Goal: Task Accomplishment & Management: Complete application form

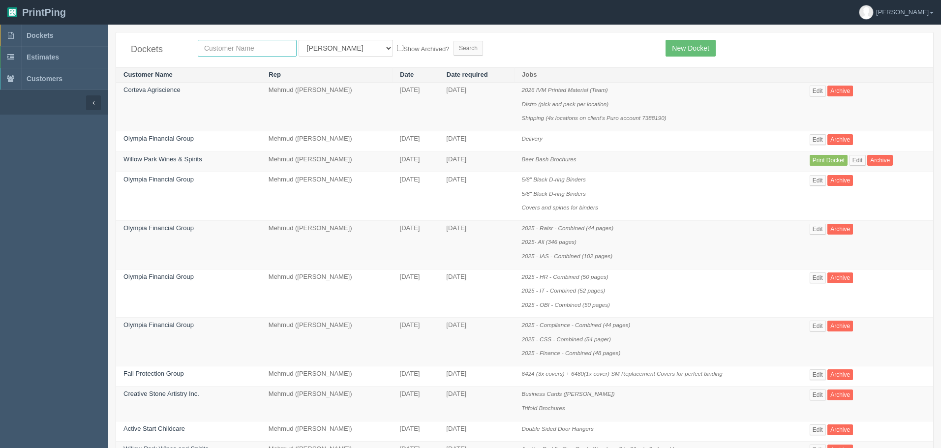
click at [240, 47] on input "text" at bounding box center [247, 48] width 99 height 17
type input "nutrien"
click at [453, 41] on input "Search" at bounding box center [468, 48] width 30 height 15
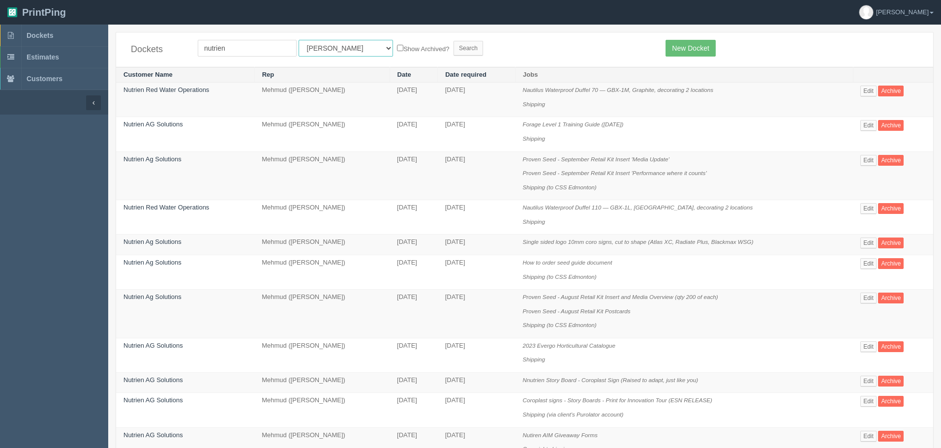
click at [301, 52] on select "All Users Ali Ali Test 1 Aly Amy Ankit Arif Brandon Dan France Greg Jim Mark Ma…" at bounding box center [346, 48] width 94 height 17
select select "8"
click at [299, 40] on select "All Users Ali Ali Test 1 Aly Amy Ankit Arif Brandon Dan France Greg Jim Mark Ma…" at bounding box center [346, 48] width 94 height 17
click at [453, 47] on input "Search" at bounding box center [468, 48] width 30 height 15
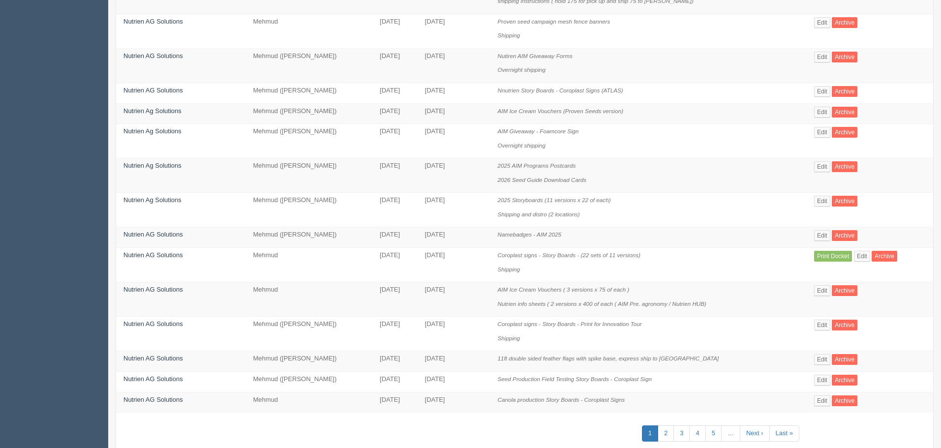
scroll to position [474, 0]
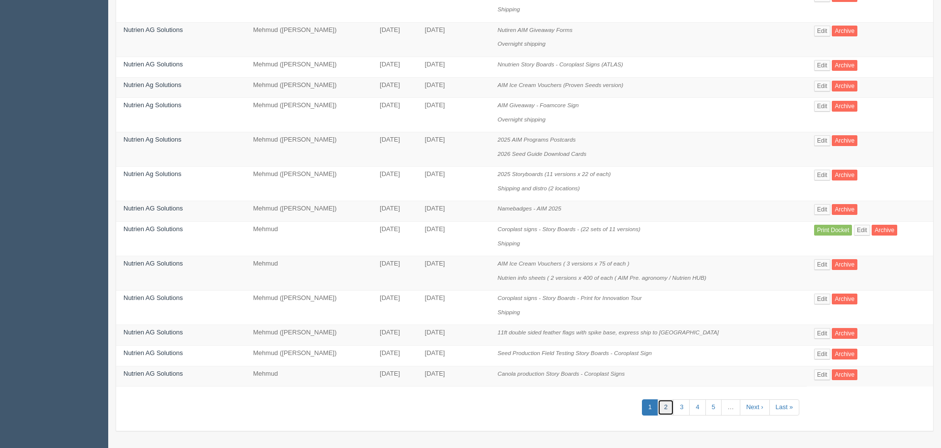
click at [670, 403] on link "2" at bounding box center [666, 407] width 16 height 16
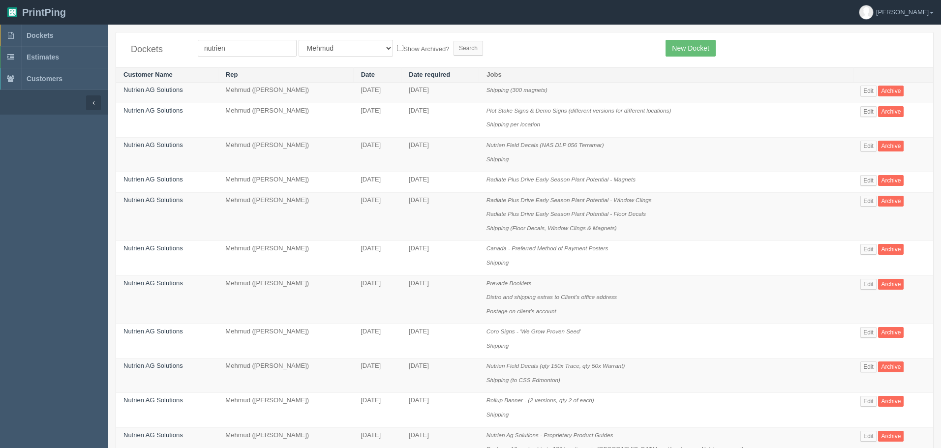
scroll to position [612, 0]
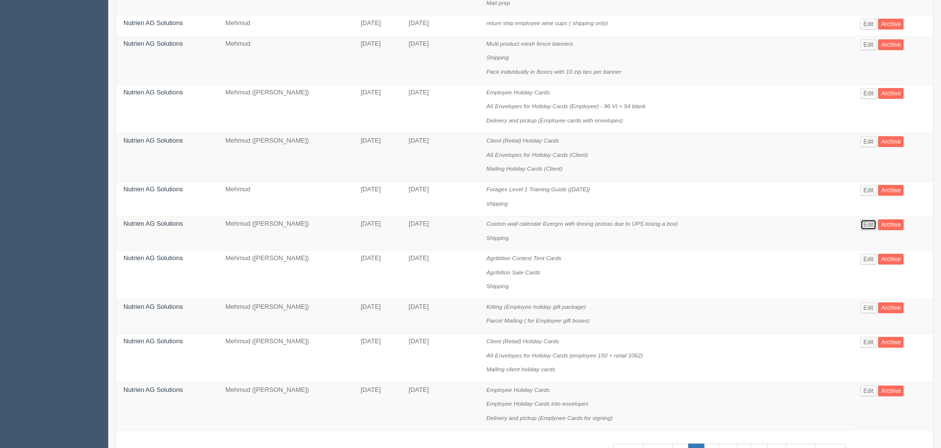
click at [867, 221] on link "Edit" at bounding box center [868, 224] width 16 height 11
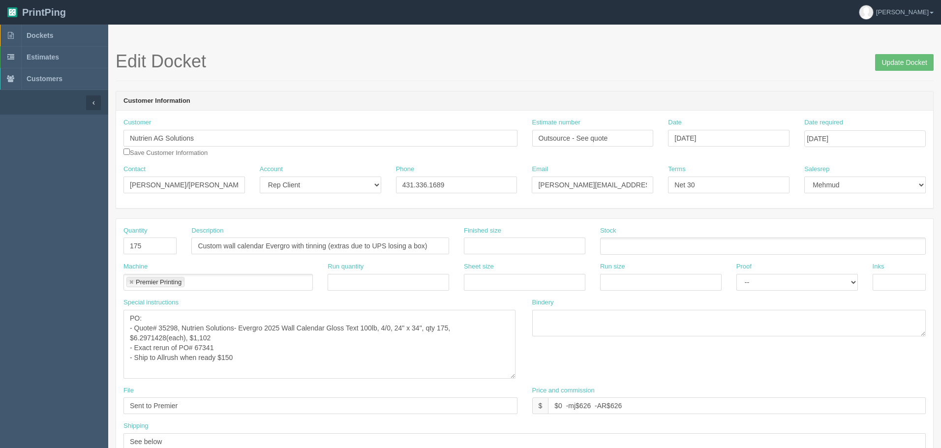
drag, startPoint x: 514, startPoint y: 334, endPoint x: 514, endPoint y: 378, distance: 43.8
click at [514, 378] on textarea "PO: - Quote# 35298, Nutrien Solutions- Evergro 2025 Wall Calendar Gloss Text 10…" at bounding box center [319, 344] width 392 height 69
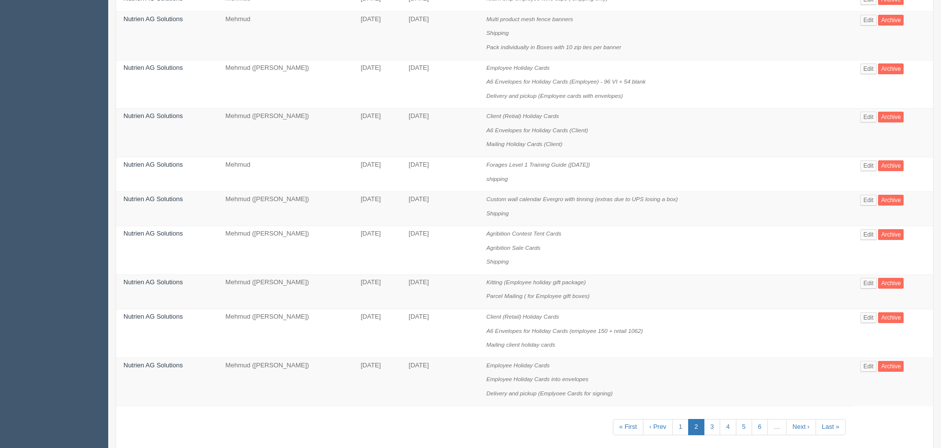
scroll to position [657, 0]
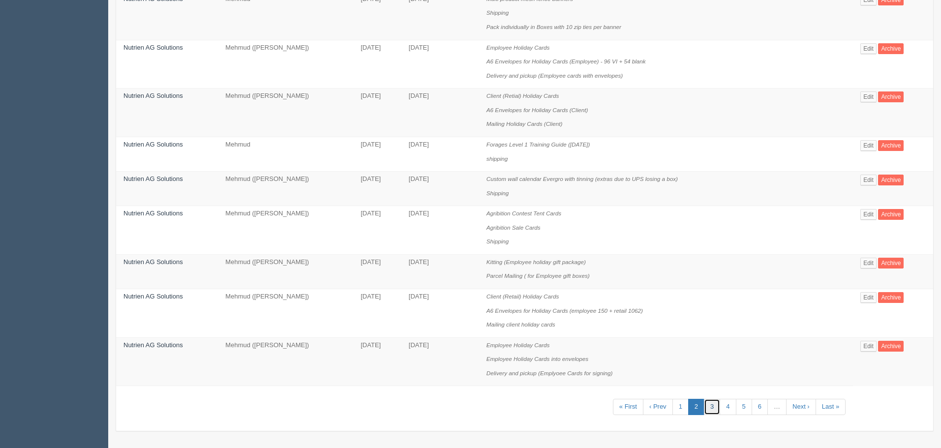
click at [712, 405] on link "3" at bounding box center [712, 407] width 16 height 16
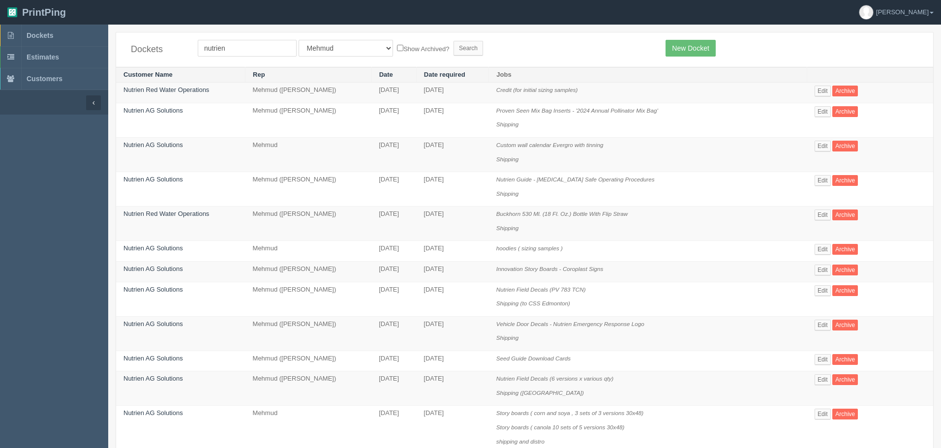
click at [818, 140] on td "Edit Archive" at bounding box center [870, 155] width 126 height 34
click at [816, 145] on link "Edit" at bounding box center [822, 146] width 16 height 11
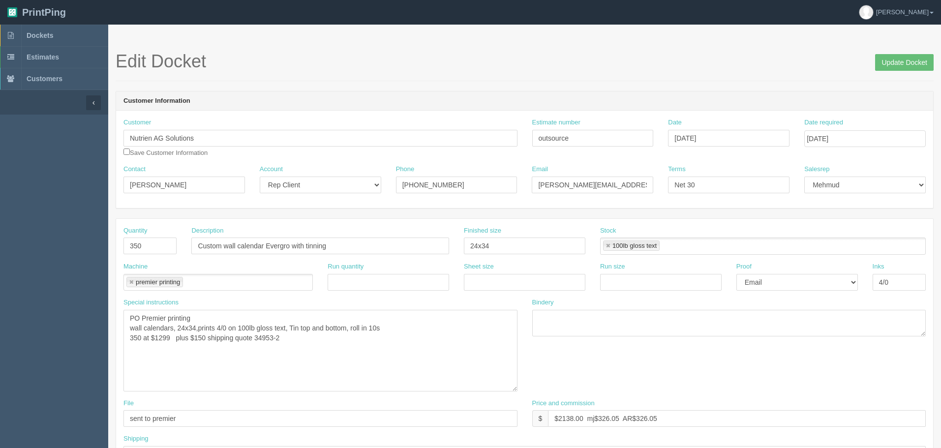
drag, startPoint x: 516, startPoint y: 333, endPoint x: 516, endPoint y: 389, distance: 55.1
click at [516, 389] on textarea "PO Premier printing wall calendars, 24x34,prints 4/0 on 100lb gloss text, Tin t…" at bounding box center [320, 351] width 394 height 82
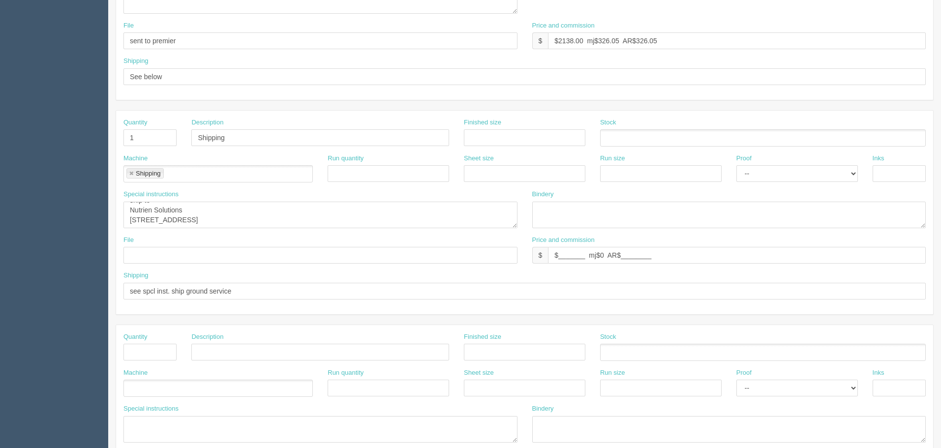
scroll to position [393, 0]
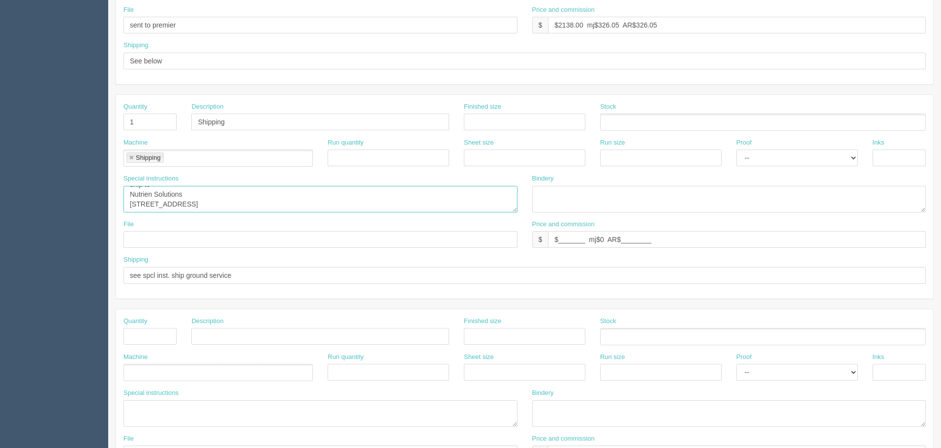
click at [252, 200] on textarea "ship to Nutrien Solutions 7430 Hopcott Rd Delta, BC V4G 1B6" at bounding box center [320, 199] width 394 height 27
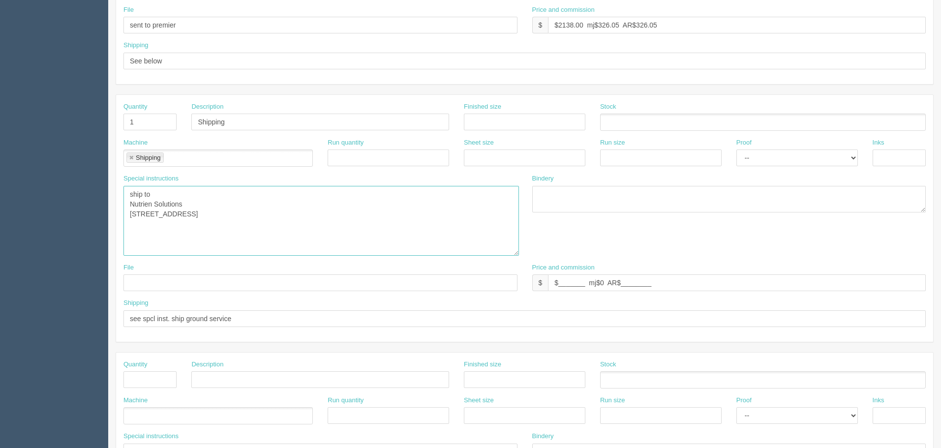
drag, startPoint x: 515, startPoint y: 209, endPoint x: 517, endPoint y: 252, distance: 43.3
click at [517, 252] on textarea "ship to Nutrien Solutions 7430 Hopcott Rd Delta, BC V4G 1B6" at bounding box center [320, 221] width 395 height 70
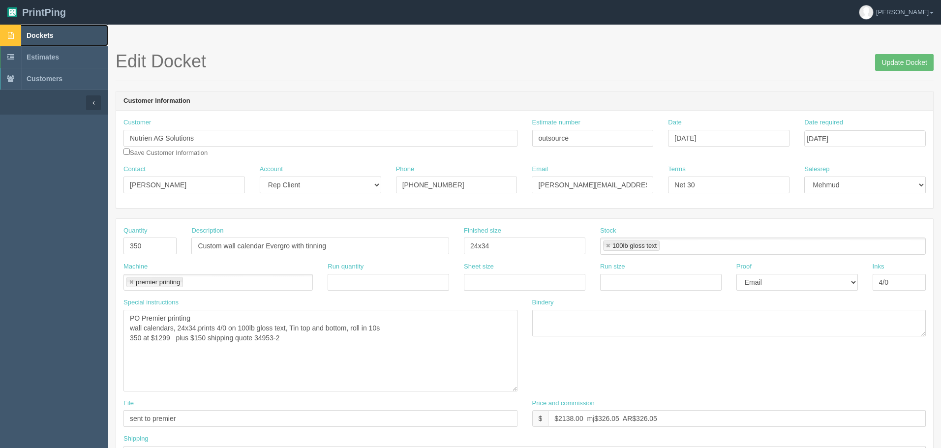
drag, startPoint x: 59, startPoint y: 38, endPoint x: 368, endPoint y: 44, distance: 309.9
click at [58, 38] on link "Dockets" at bounding box center [54, 36] width 108 height 22
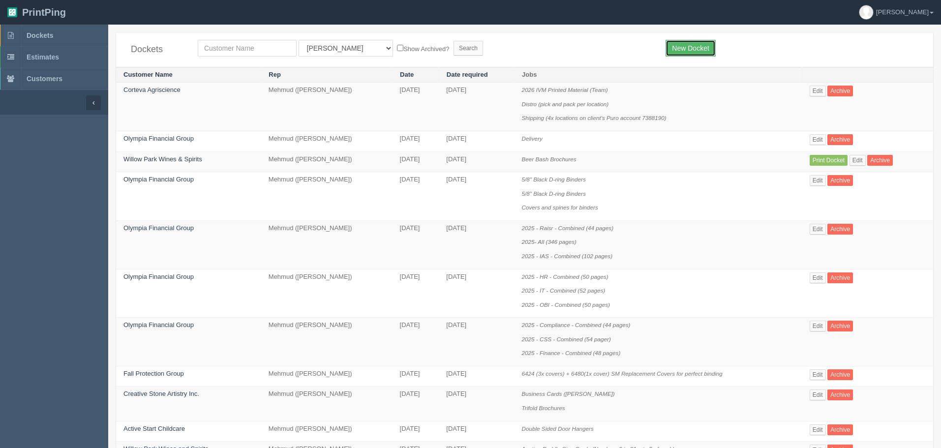
click at [687, 49] on link "New Docket" at bounding box center [690, 48] width 50 height 17
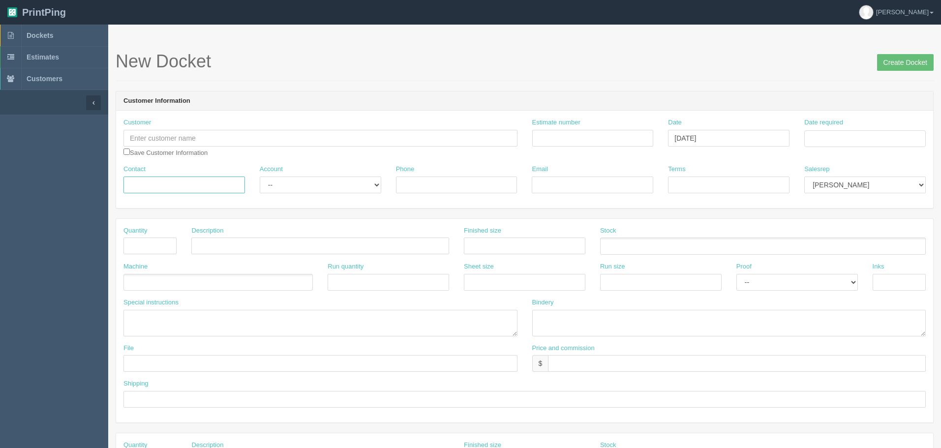
drag, startPoint x: 198, startPoint y: 184, endPoint x: 185, endPoint y: 185, distance: 13.3
click at [198, 184] on input "Contact" at bounding box center [183, 185] width 121 height 17
paste input "Maria Evalaroza <mlevalaroza@gmail.com>"
drag, startPoint x: 153, startPoint y: 185, endPoint x: 440, endPoint y: 184, distance: 286.2
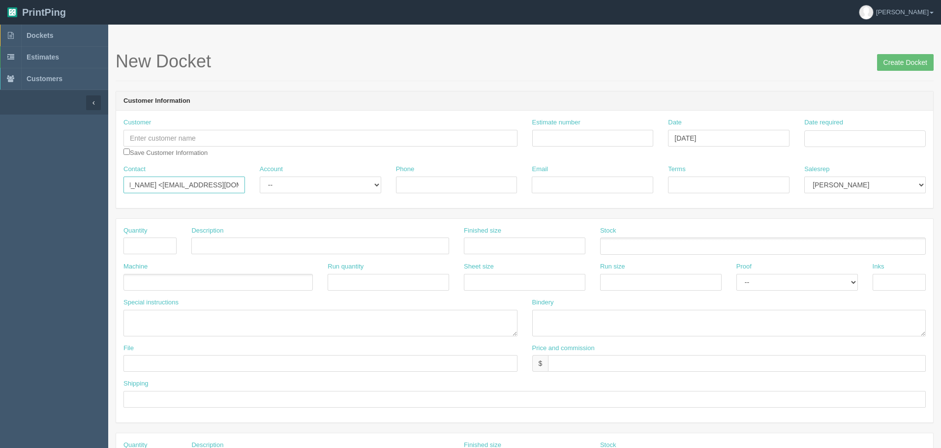
click at [439, 184] on div "Contact Maria Evalaroza <mlevalaroza@gmail.com> Account -- Existing Client Allr…" at bounding box center [524, 183] width 817 height 36
type input "Maria Evalaroza"
drag, startPoint x: 613, startPoint y: 178, endPoint x: 614, endPoint y: 184, distance: 5.9
click at [613, 178] on input "Email" at bounding box center [592, 185] width 121 height 17
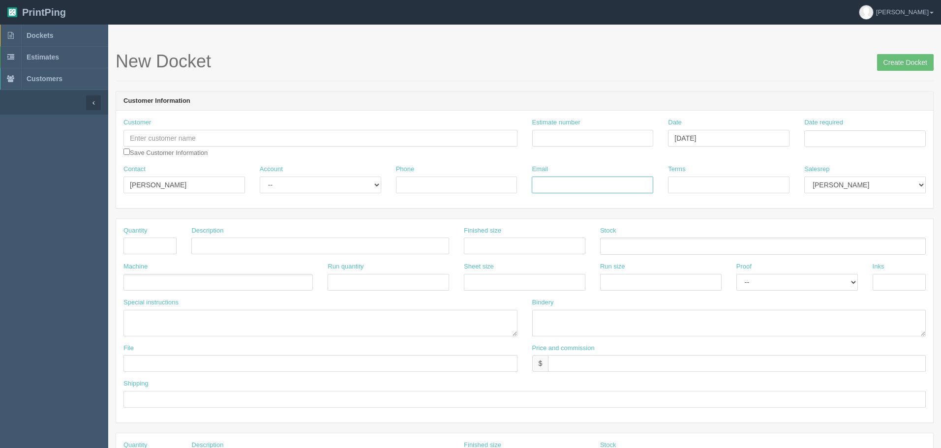
paste input "<mlevalaroza@gmail.com>"
type input "mlevalaroza@gmail.com"
type input "COD"
select select "8"
click at [824, 139] on input "Date required" at bounding box center [864, 138] width 121 height 17
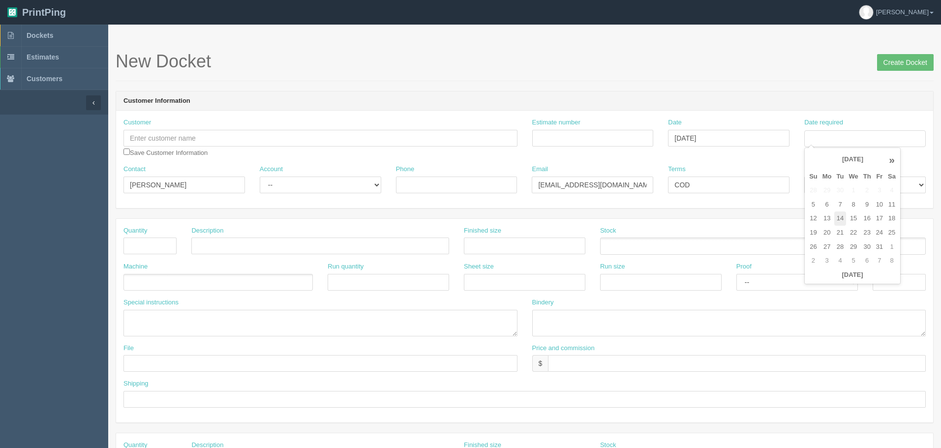
click at [841, 214] on td "14" at bounding box center [840, 218] width 12 height 14
click at [853, 218] on td "15" at bounding box center [853, 218] width 14 height 14
type input "October 15, 2025"
drag, startPoint x: 621, startPoint y: 50, endPoint x: 609, endPoint y: 55, distance: 12.6
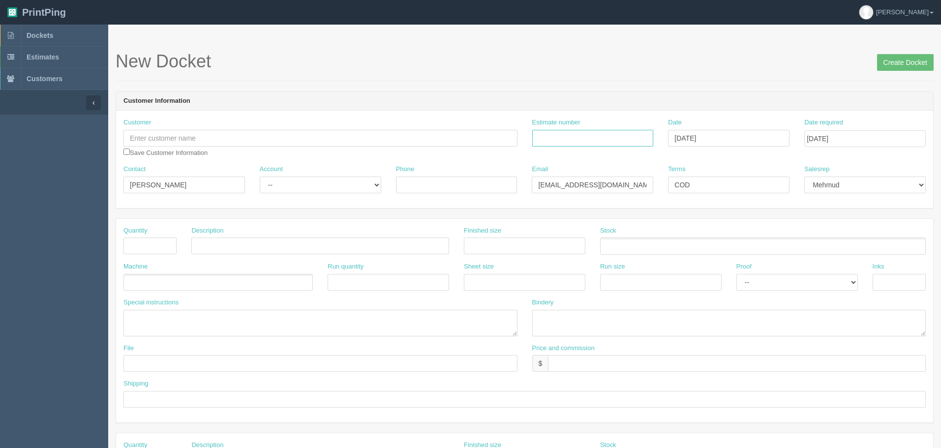
drag, startPoint x: 580, startPoint y: 141, endPoint x: 272, endPoint y: 159, distance: 308.9
click at [580, 141] on input "Estimate number" at bounding box center [592, 138] width 121 height 17
click at [441, 58] on h1 "New Docket Create Docket" at bounding box center [525, 62] width 818 height 20
click at [611, 139] on input "Estimate number" at bounding box center [592, 138] width 121 height 17
type input "092842"
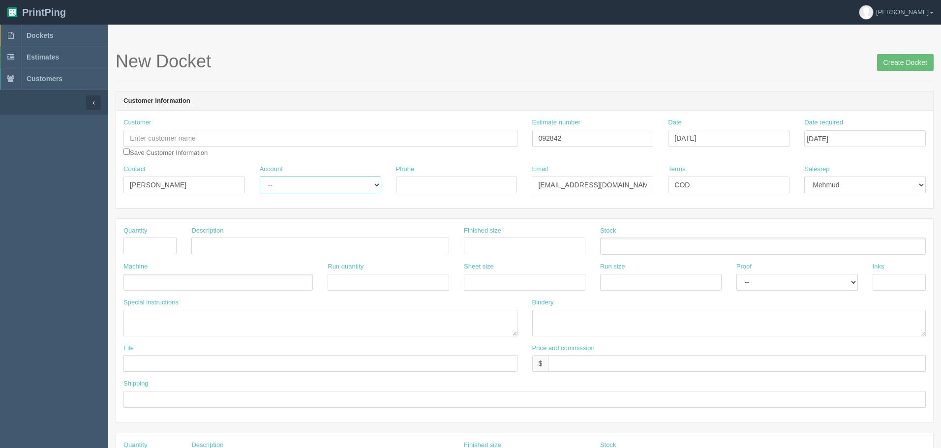
click at [333, 188] on select "-- Existing Client Allrush Client Rep Client" at bounding box center [320, 185] width 121 height 17
select select "Allrush Client"
click at [260, 177] on select "-- Existing Client Allrush Client Rep Client" at bounding box center [320, 185] width 121 height 17
click at [411, 184] on input "Phone" at bounding box center [456, 185] width 121 height 17
click at [420, 183] on input "Phone" at bounding box center [456, 185] width 121 height 17
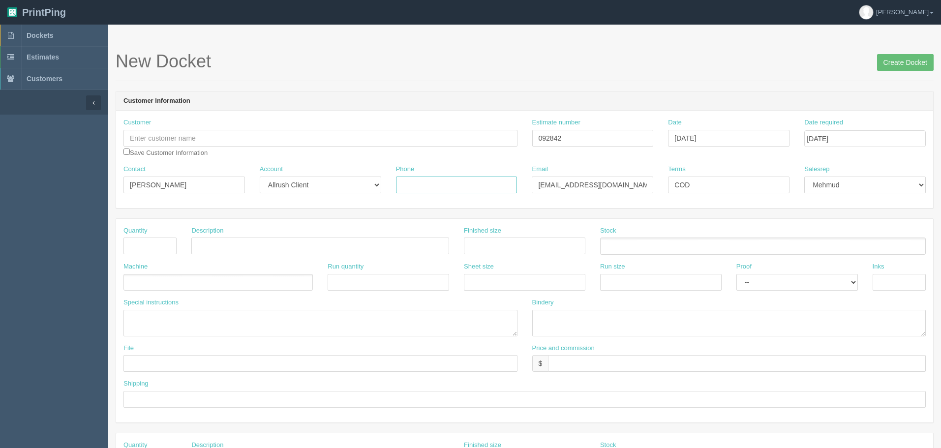
paste input "4033542420"
click at [415, 183] on input "4033542420" at bounding box center [456, 185] width 121 height 17
type input "403-354-2420"
drag, startPoint x: 192, startPoint y: 183, endPoint x: 74, endPoint y: 177, distance: 118.7
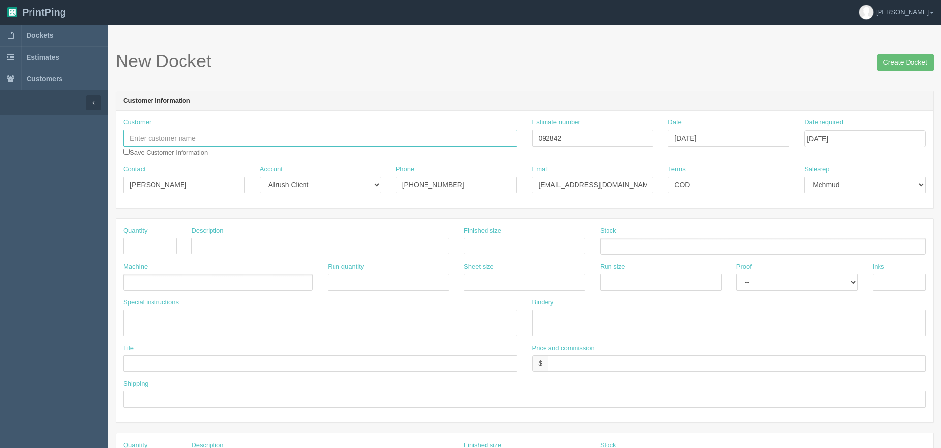
click at [172, 134] on input "text" at bounding box center [320, 138] width 394 height 17
paste input "Maria Evalaroza"
type input "Maria Evalaroza"
drag, startPoint x: 142, startPoint y: 241, endPoint x: 149, endPoint y: 246, distance: 8.2
click at [142, 241] on input "text" at bounding box center [149, 246] width 53 height 17
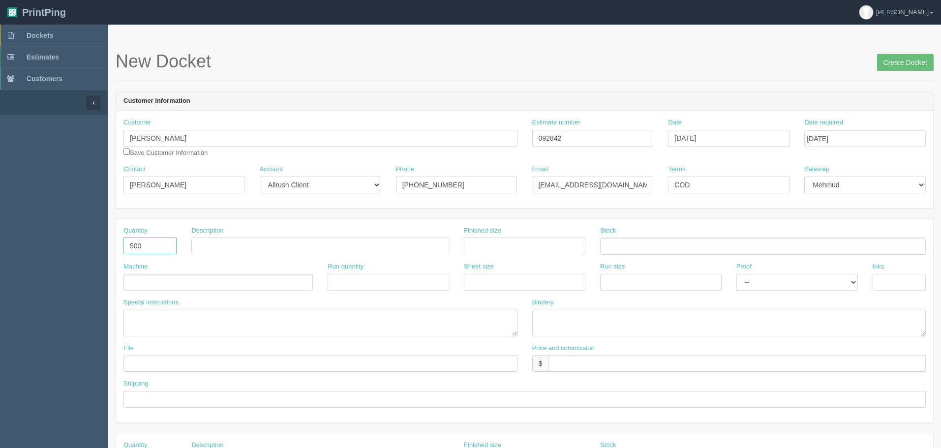
type input "500"
type input "Singlesided Bookmarks (10 versions x 50 of each)"
type input "2" x 7""
drag, startPoint x: 491, startPoint y: 51, endPoint x: 631, endPoint y: 200, distance: 203.9
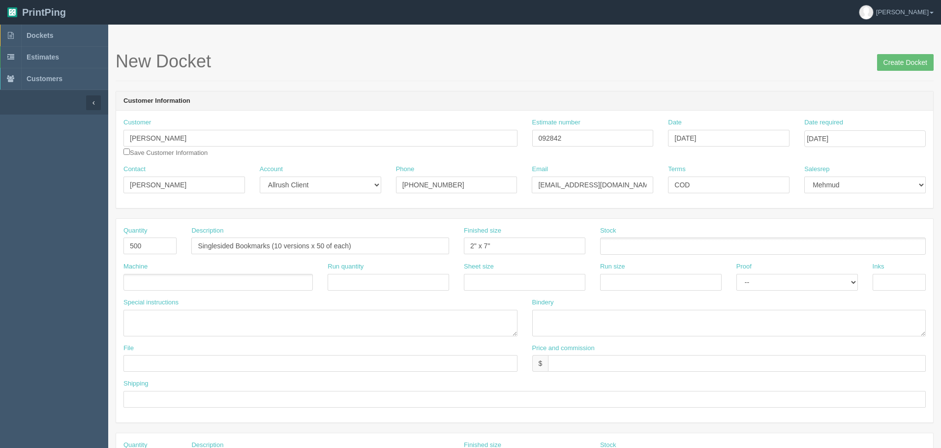
click at [619, 242] on ul at bounding box center [763, 246] width 326 height 17
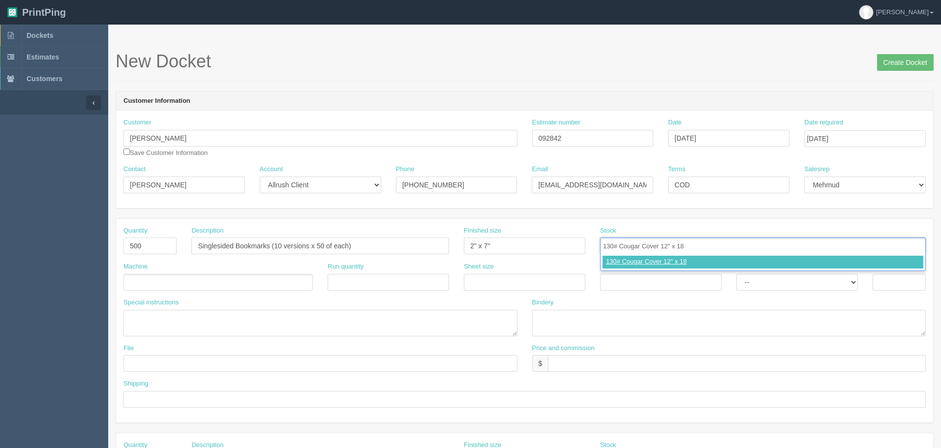
type input "130# Cougar Cover 12" x 18""
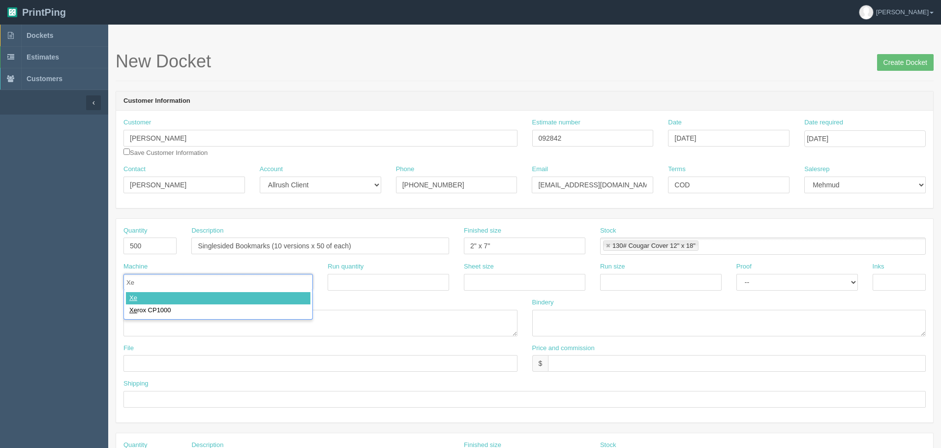
type input "Xer"
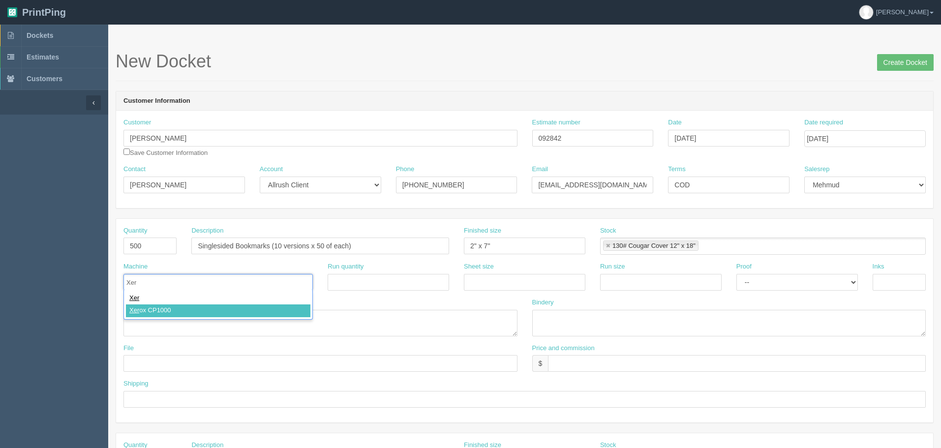
type input "Xerox CP1000"
type input "12" x 18""
paste input "12" x 18""
type input "12" x 18""
select select "Hard Copy"
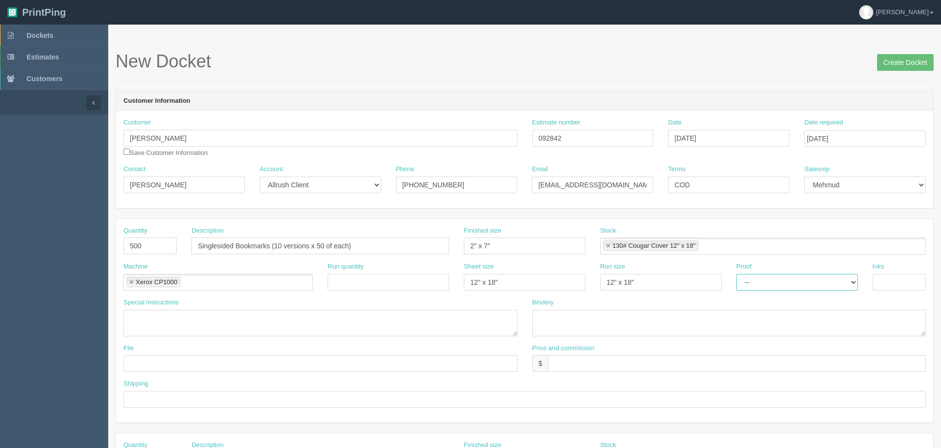
click at [736, 274] on select "-- Email Hard Copy" at bounding box center [796, 282] width 121 height 17
type input "4/0"
type textarea "single sided, print 4/0 per version"
type textarea "trim, shrinkwrap per version (total 10 versions, 50 of each)"
click at [250, 360] on input "text" at bounding box center [320, 363] width 394 height 17
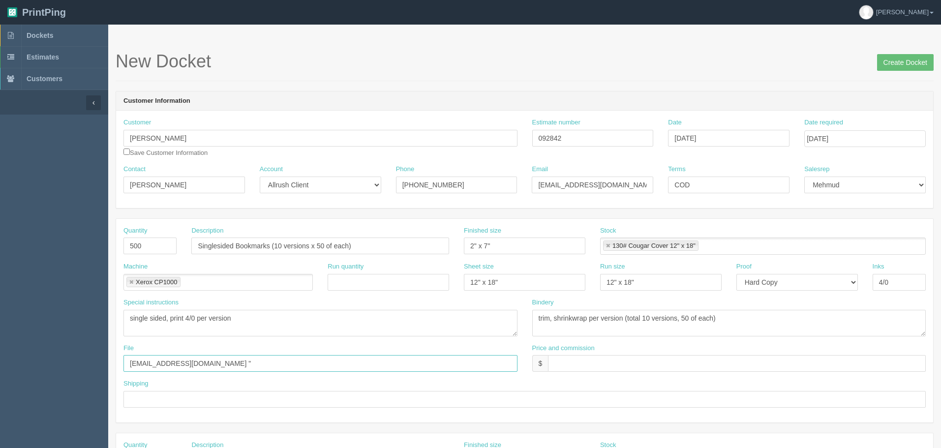
type input "files@allrush.ca ""
click at [339, 314] on textarea "single sided, print 4/0 per version" at bounding box center [320, 323] width 394 height 27
type textarea "single sided, print 4/0 per version, add bleeds"
click at [304, 363] on input "files@allrush.ca "" at bounding box center [320, 363] width 394 height 17
drag, startPoint x: 188, startPoint y: 138, endPoint x: 15, endPoint y: 139, distance: 173.1
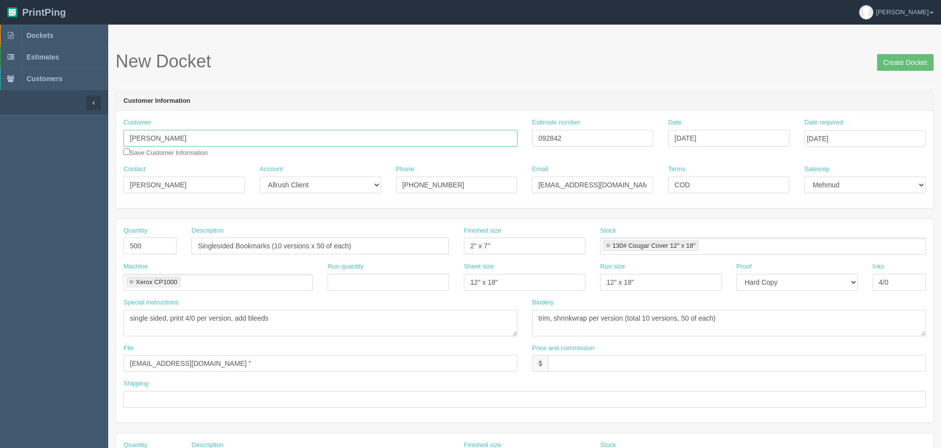
drag, startPoint x: 192, startPoint y: 358, endPoint x: 414, endPoint y: 391, distance: 223.8
click at [194, 357] on input "files@allrush.ca "" at bounding box center [320, 363] width 394 height 17
paste input "Maria Evalaroza"
type input "files@allrush.ca "Maria Evalaroza - Bookmarks""
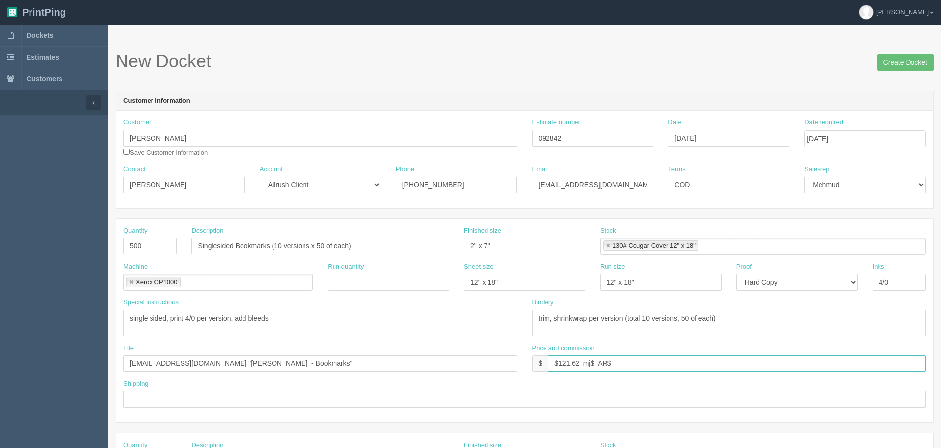
click at [621, 360] on input "$121.62 mj$ AR$" at bounding box center [737, 363] width 378 height 17
click at [597, 362] on input "$121.62 mj$ AR$23.54" at bounding box center [737, 363] width 378 height 17
click at [601, 363] on input "$121.62 mj$15.69 AR$23.54" at bounding box center [737, 363] width 378 height 17
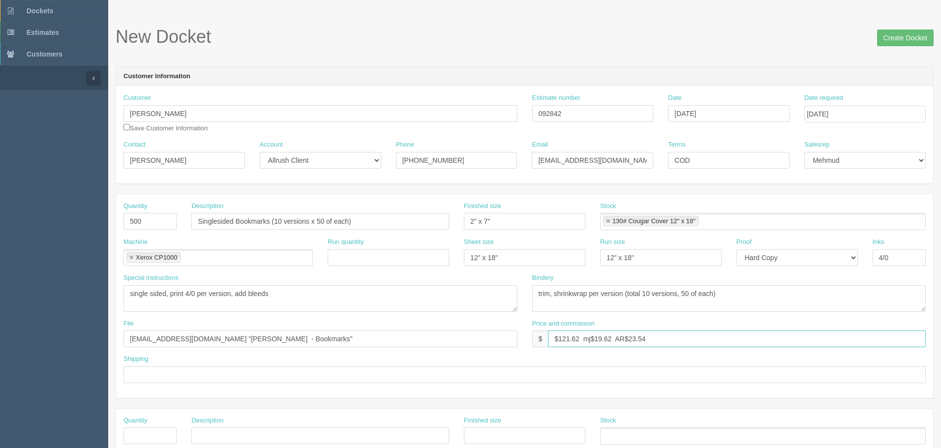
scroll to position [49, 0]
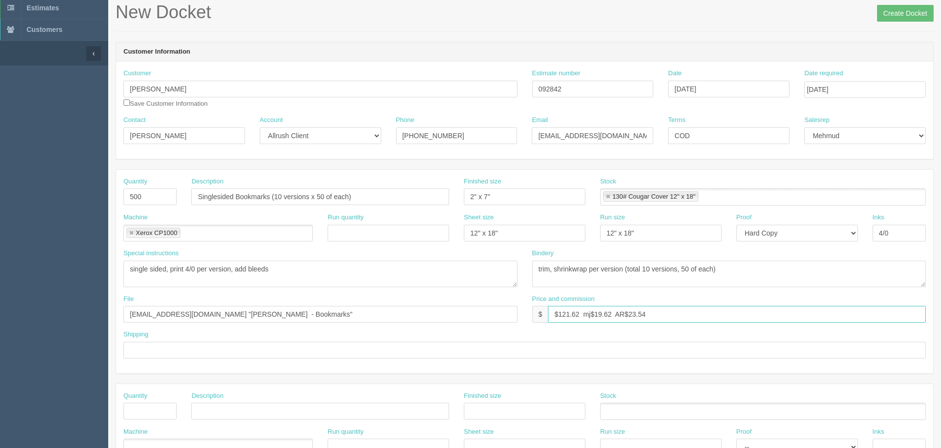
type input "$121.62 mj$19.62 AR$23.54"
click at [161, 356] on input "text" at bounding box center [524, 350] width 802 height 17
type input "V"
type input "Call for pickup when ready"
click at [350, 316] on input "files@allrush.ca "Maria Evalaroza - Bookmarks"" at bounding box center [320, 314] width 394 height 17
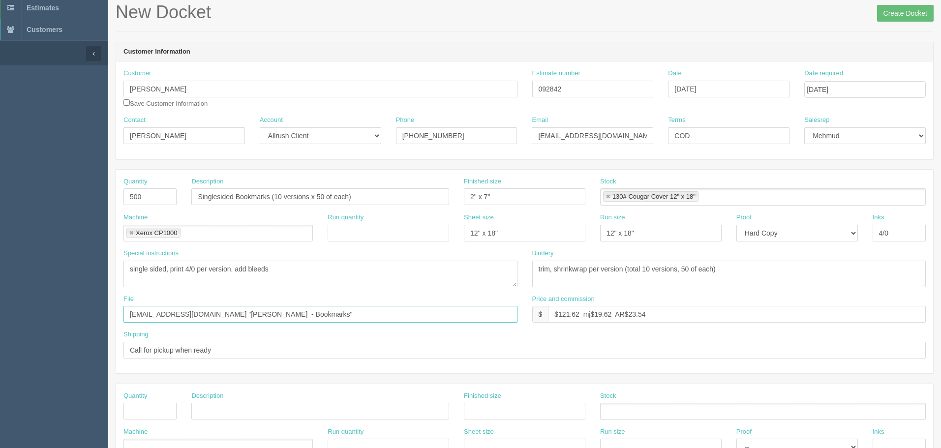
scroll to position [0, 0]
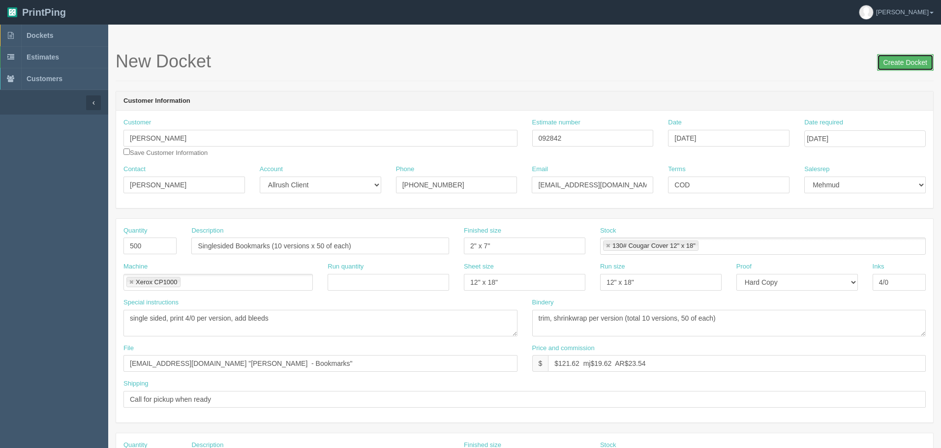
click at [904, 58] on input "Create Docket" at bounding box center [905, 62] width 57 height 17
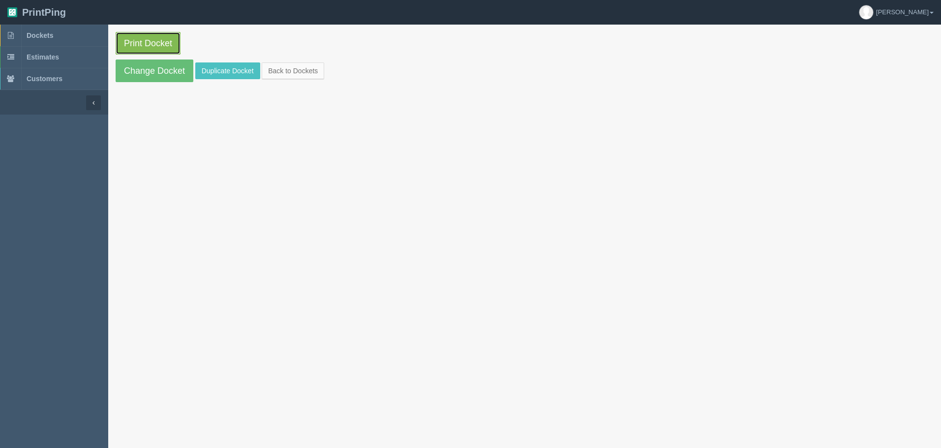
click at [148, 42] on link "Print Docket" at bounding box center [148, 43] width 65 height 23
click at [42, 38] on span "Dockets" at bounding box center [40, 35] width 27 height 8
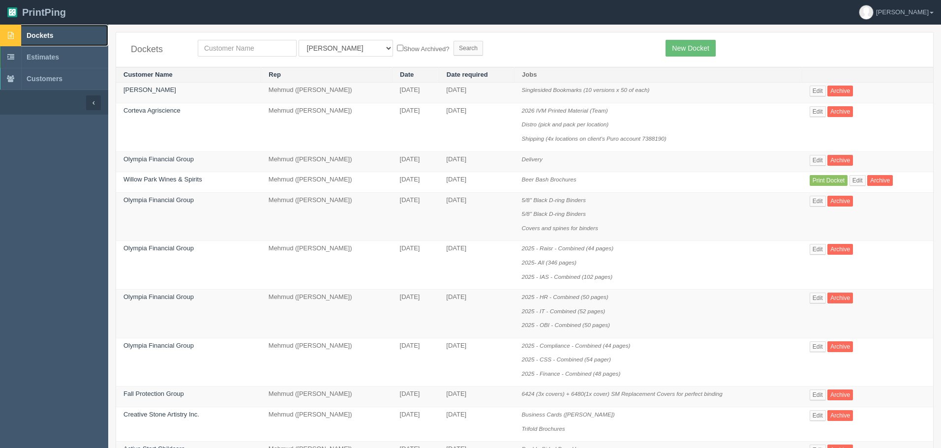
click at [49, 28] on link "Dockets" at bounding box center [54, 36] width 108 height 22
click at [212, 54] on input "text" at bounding box center [247, 48] width 99 height 17
click at [245, 51] on input "text" at bounding box center [247, 48] width 99 height 17
type input "olympia"
click at [453, 41] on input "Search" at bounding box center [468, 48] width 30 height 15
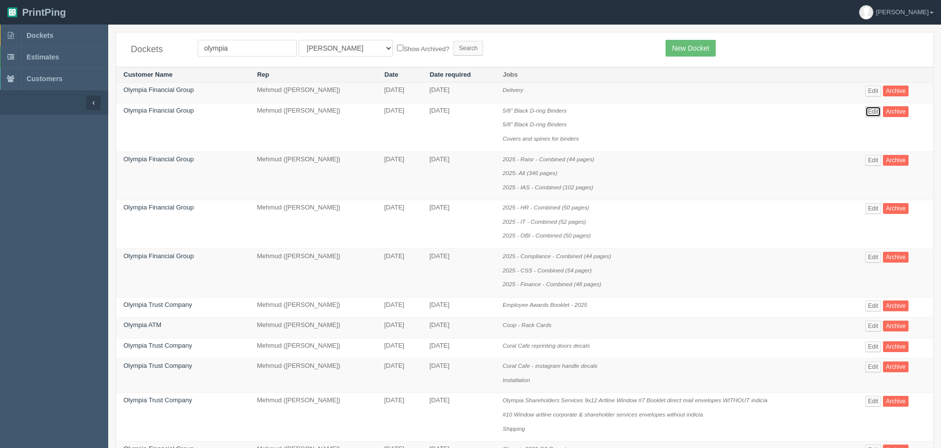
drag, startPoint x: 872, startPoint y: 109, endPoint x: 861, endPoint y: 109, distance: 11.3
click at [872, 109] on link "Edit" at bounding box center [873, 111] width 16 height 11
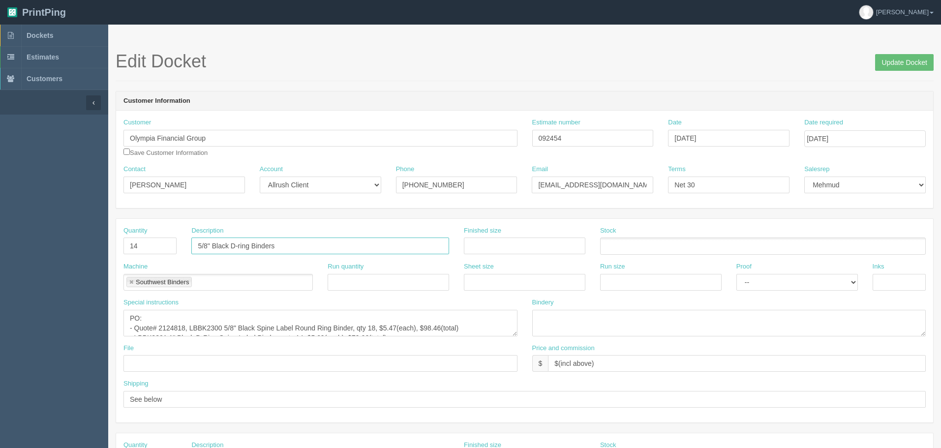
click at [254, 246] on input "5/8" Black D-ring Binders" at bounding box center [320, 246] width 258 height 17
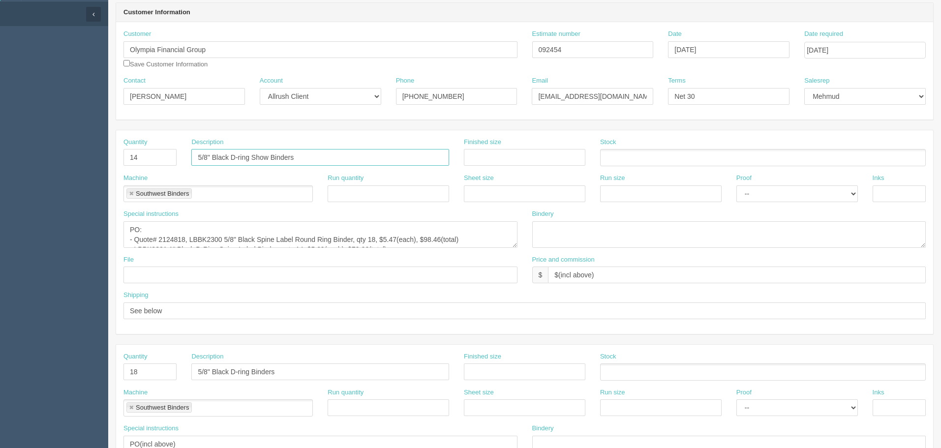
scroll to position [98, 0]
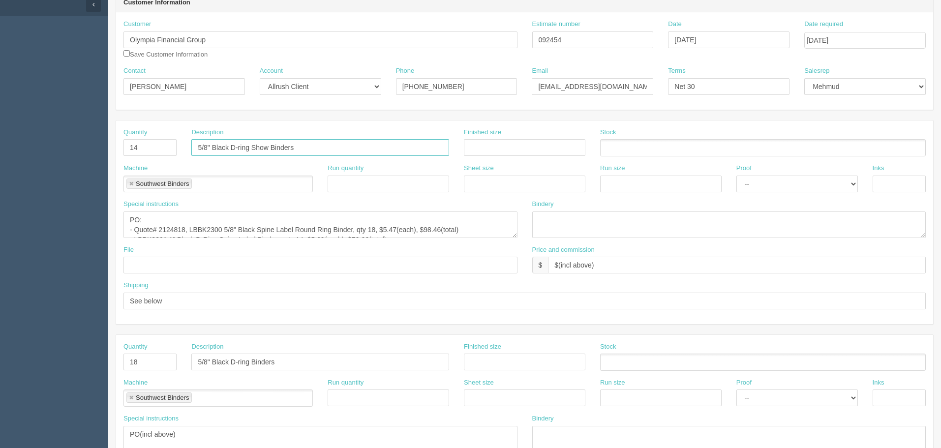
type input "5/8" Black D-ring Show Binders"
click at [252, 361] on input "5/8" Black D-ring Binders" at bounding box center [320, 362] width 258 height 17
paste input "Show"
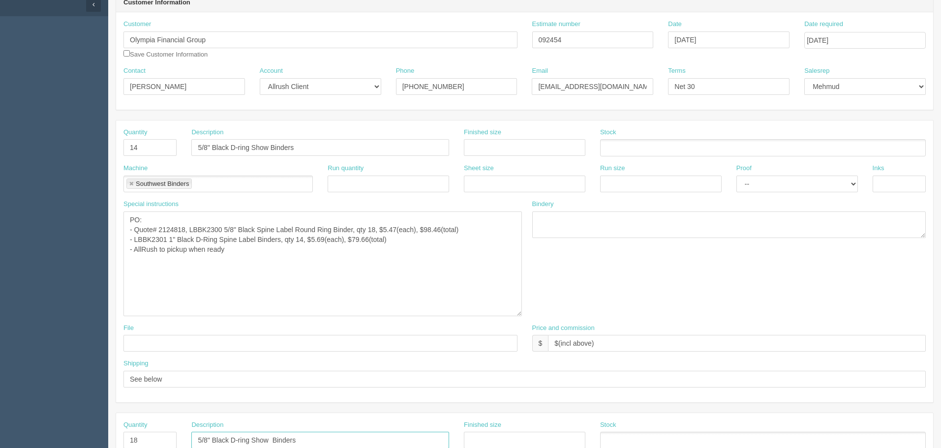
drag, startPoint x: 515, startPoint y: 235, endPoint x: 520, endPoint y: 313, distance: 78.3
click at [520, 313] on textarea "PO: - Quote# 2124818, LBBK2300 5/8" Black Spine Label Round Ring Binder, qty 18…" at bounding box center [322, 263] width 398 height 105
type input "5/8" Black D-ring Show Binders"
drag, startPoint x: 161, startPoint y: 241, endPoint x: 203, endPoint y: 265, distance: 47.8
click at [161, 241] on textarea "PO: - Quote# 2124818, LBBK2300 5/8" Black Spine Label Round Ring Binder, qty 18…" at bounding box center [322, 263] width 398 height 105
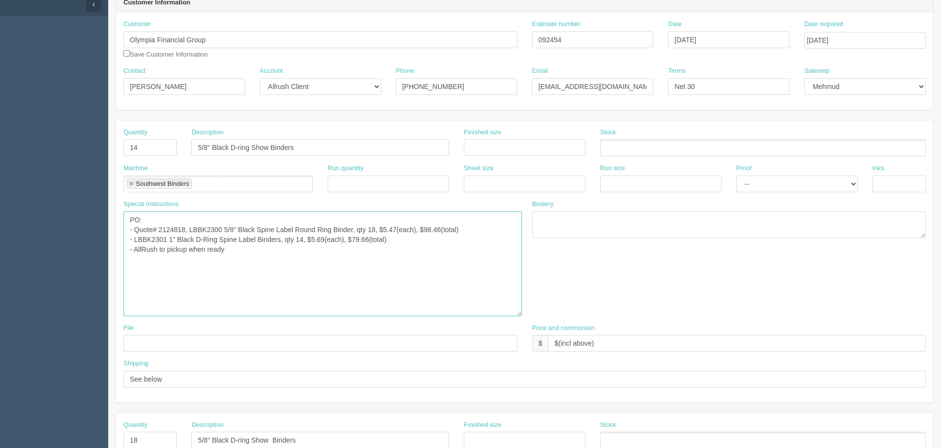
paste textarea "WH1SHOW"
drag, startPoint x: 193, startPoint y: 226, endPoint x: 201, endPoint y: 232, distance: 9.8
click at [193, 226] on textarea "PO: - Quote# 2124818, LBBK2300 5/8" Black Spine Label Round Ring Binder, qty 18…" at bounding box center [322, 263] width 398 height 105
paste textarea "58SHOW"
drag, startPoint x: 238, startPoint y: 229, endPoint x: 293, endPoint y: 228, distance: 55.1
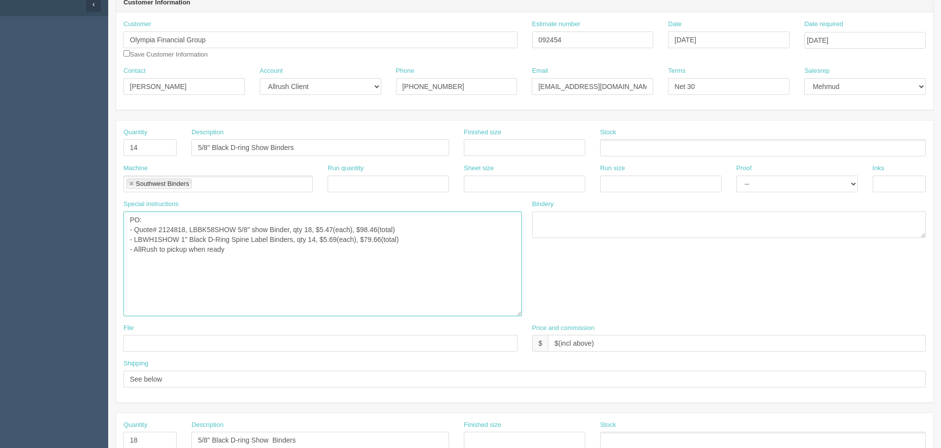
click at [293, 228] on textarea "PO: - Quote# 2124818, LBBK2300 5/8" Black Spine Label Round Ring Binder, qty 18…" at bounding box center [322, 263] width 398 height 105
paste textarea "D Ring Black Showcase Clear View Binder"
click at [150, 234] on textarea "PO: - Quote# 2124818, LBBK2300 5/8" Black Spine Label Round Ring Binder, qty 18…" at bounding box center [322, 263] width 398 height 105
drag, startPoint x: 423, startPoint y: 228, endPoint x: 443, endPoint y: 239, distance: 23.1
click at [423, 228] on textarea "PO: - Quote# 2124818, LBBK2300 5/8" Black Spine Label Round Ring Binder, qty 18…" at bounding box center [322, 263] width 398 height 105
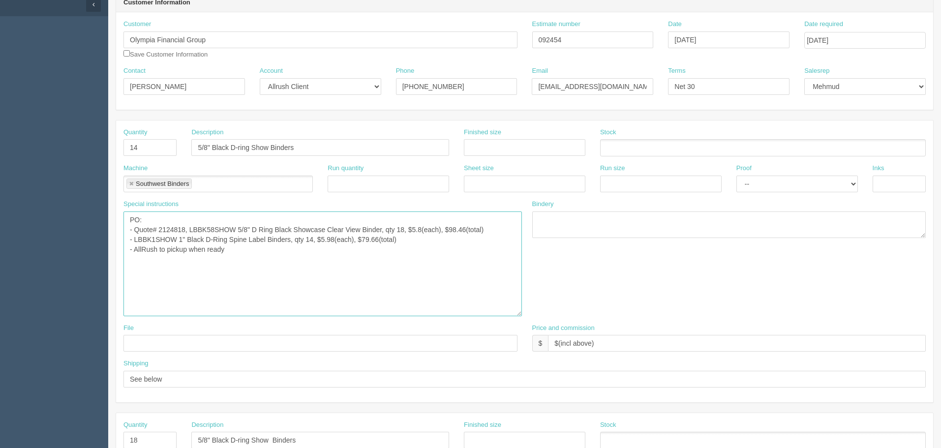
click at [363, 240] on textarea "PO: - Quote# 2124818, LBBK2300 5/8" Black Spine Label Round Ring Binder, qty 18…" at bounding box center [322, 263] width 398 height 105
click at [448, 229] on textarea "PO: - Quote# 2124818, LBBK2300 5/8" Black Spine Label Round Ring Binder, qty 18…" at bounding box center [322, 263] width 398 height 105
click at [453, 231] on textarea "PO: - Quote# 2124818, LBBK2300 5/8" Black Spine Label Round Ring Binder, qty 18…" at bounding box center [322, 263] width 398 height 105
drag, startPoint x: 280, startPoint y: 260, endPoint x: 115, endPoint y: 227, distance: 168.0
click at [117, 227] on div "Special instructions PO: - Quote# 2124818, LBBK2300 5/8" Black Spine Label Roun…" at bounding box center [320, 262] width 409 height 124
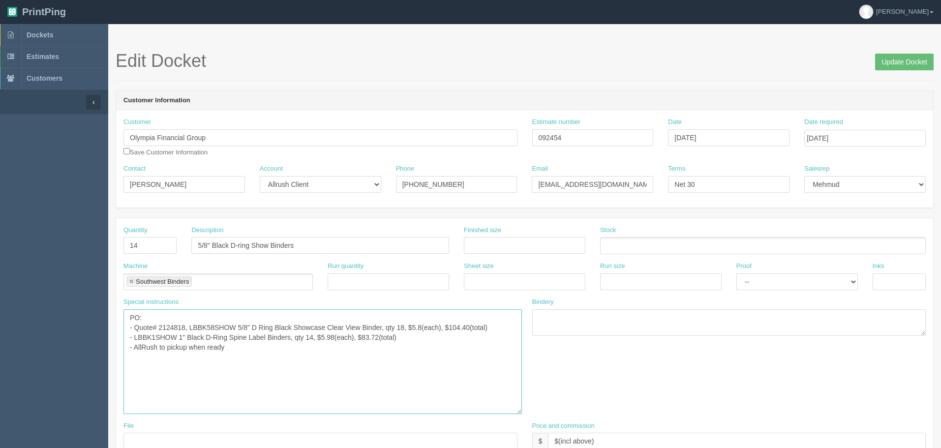
scroll to position [0, 0]
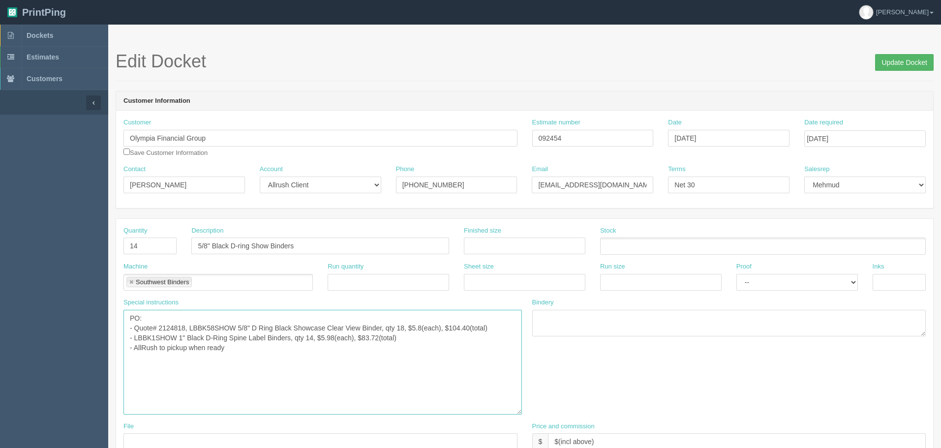
type textarea "PO: - Quote# 2124818, LBBK58SHOW 5/8" D Ring Black Showcase Clear View Binder, …"
click at [893, 62] on input "Update Docket" at bounding box center [904, 62] width 59 height 17
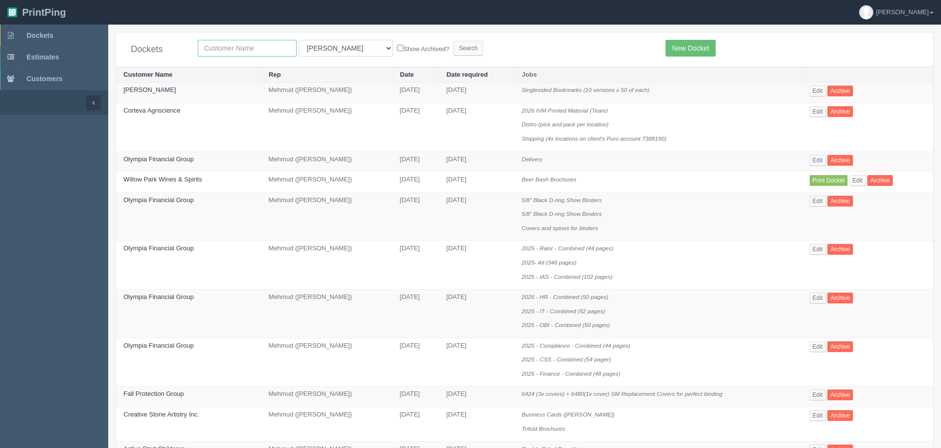
click at [243, 46] on input "text" at bounding box center [247, 48] width 99 height 17
type input "olympia"
click at [453, 41] on input "Search" at bounding box center [468, 48] width 30 height 15
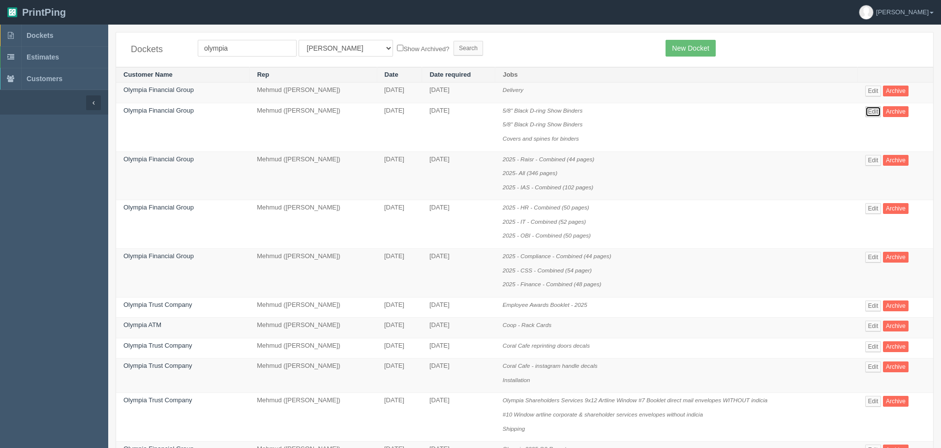
click at [874, 111] on link "Edit" at bounding box center [873, 111] width 16 height 11
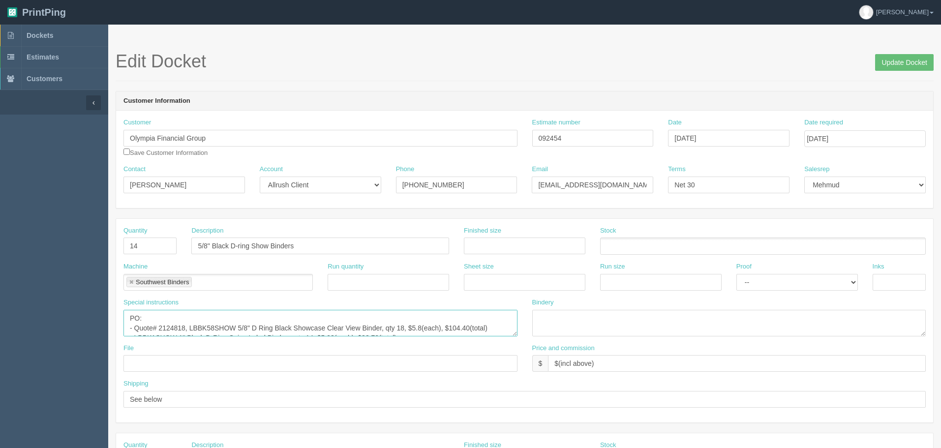
click at [376, 324] on textarea "PO: - Quote# 2124818, LBBK58SHOW 5/8" D Ring Black Showcase Clear View Binder, …" at bounding box center [320, 323] width 394 height 27
